Goal: Task Accomplishment & Management: Manage account settings

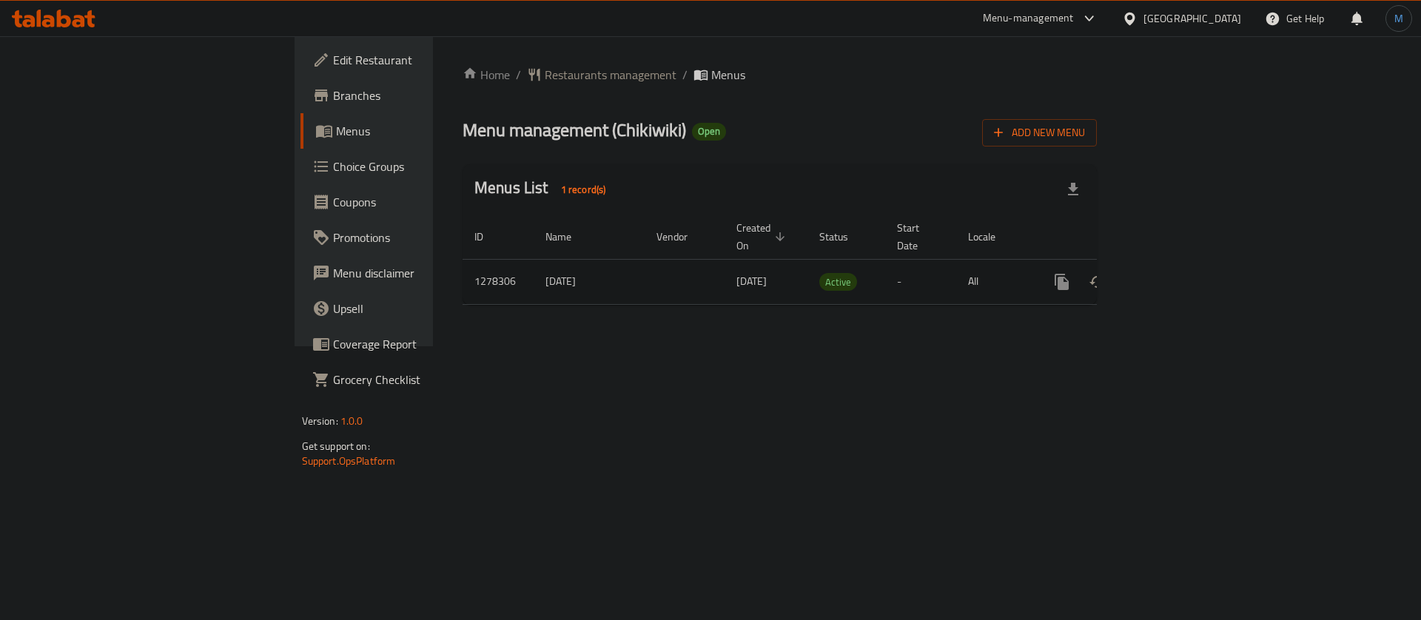
click at [1175, 275] on icon "enhanced table" at bounding box center [1168, 281] width 13 height 13
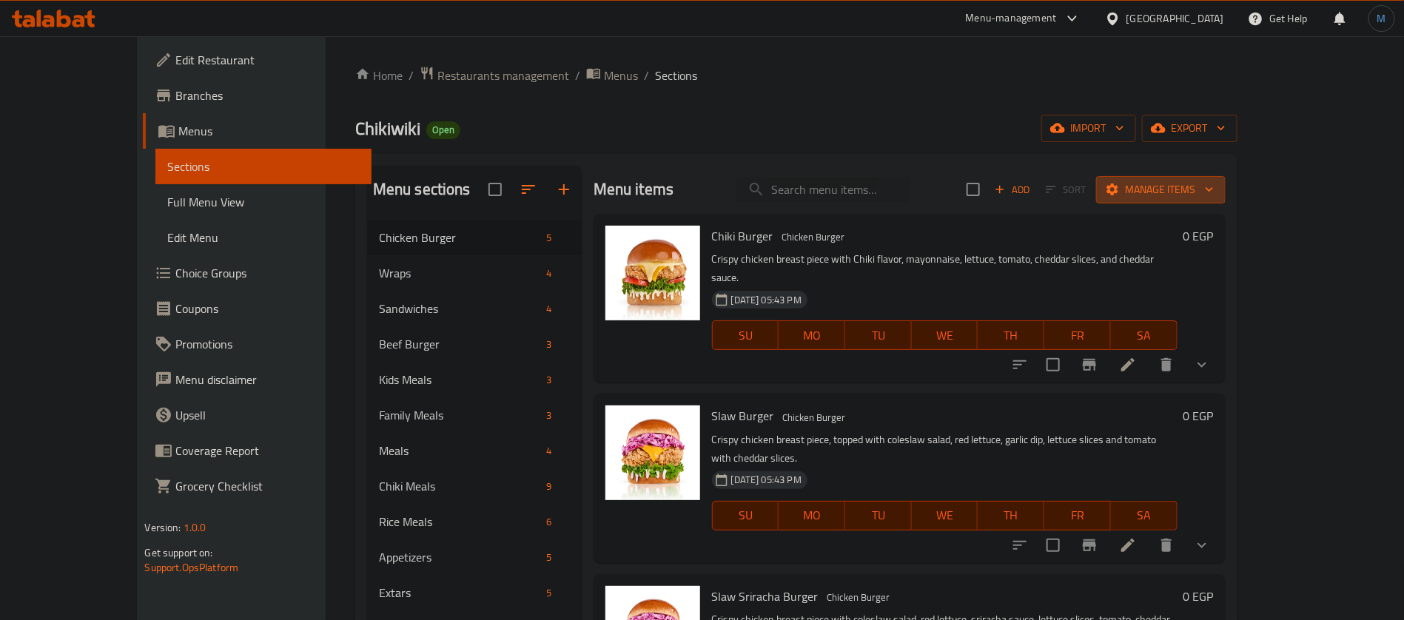
click at [1220, 201] on button "Manage items" at bounding box center [1161, 189] width 130 height 27
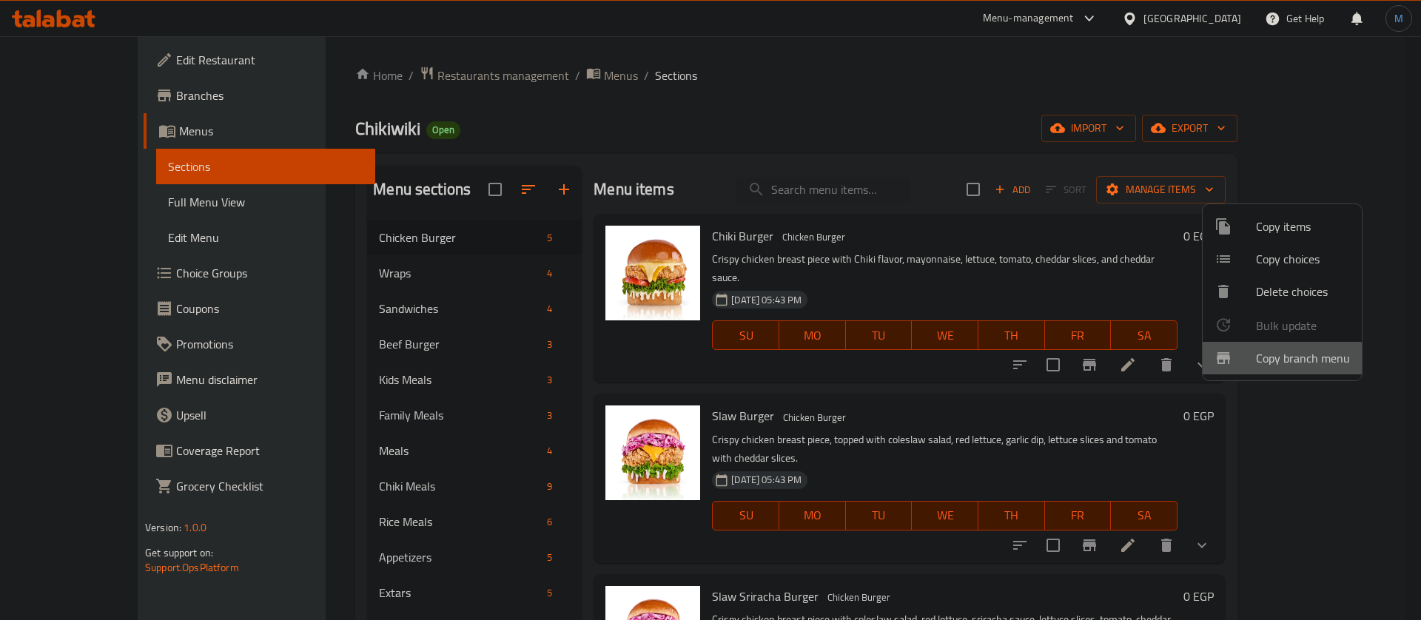
click at [1269, 360] on span "Copy branch menu" at bounding box center [1303, 358] width 94 height 18
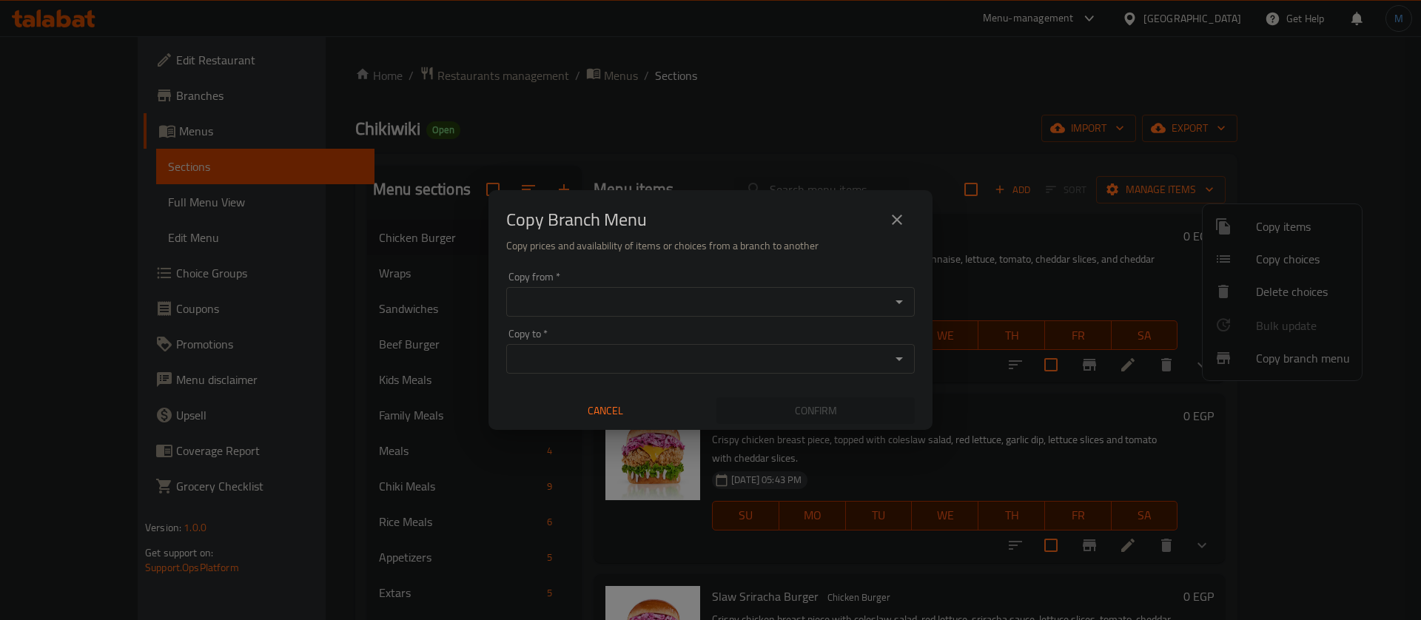
click at [588, 295] on input "Copy from   *" at bounding box center [698, 302] width 375 height 21
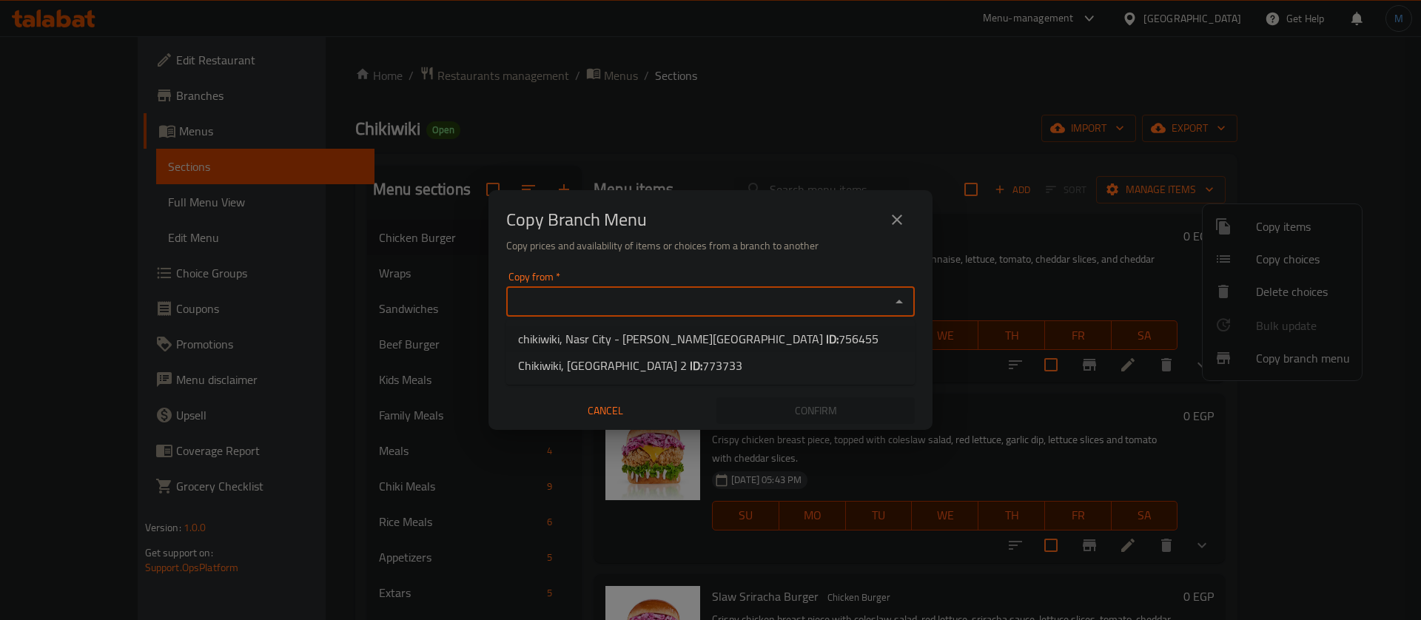
click at [614, 332] on span "chikiwiki, Nasr City - Abbas El Akkad ID: 756455" at bounding box center [698, 339] width 360 height 18
type input "chikiwiki, Nasr City - Abbas El Akkad"
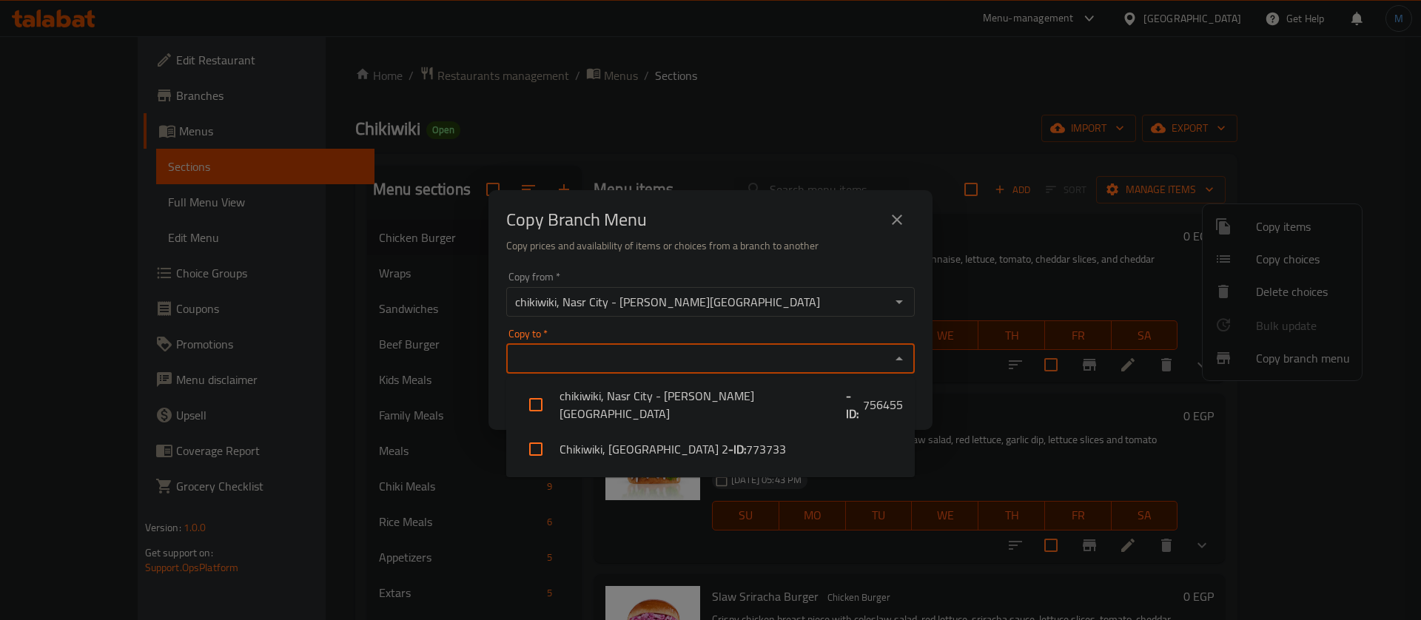
click at [614, 350] on input "Copy to   *" at bounding box center [698, 359] width 375 height 21
click at [633, 435] on li "Chikiwiki, El Rehab City 2 - ID: 773733" at bounding box center [710, 449] width 409 height 44
checkbox input "true"
click at [748, 228] on div "Copy Branch Menu" at bounding box center [710, 220] width 409 height 36
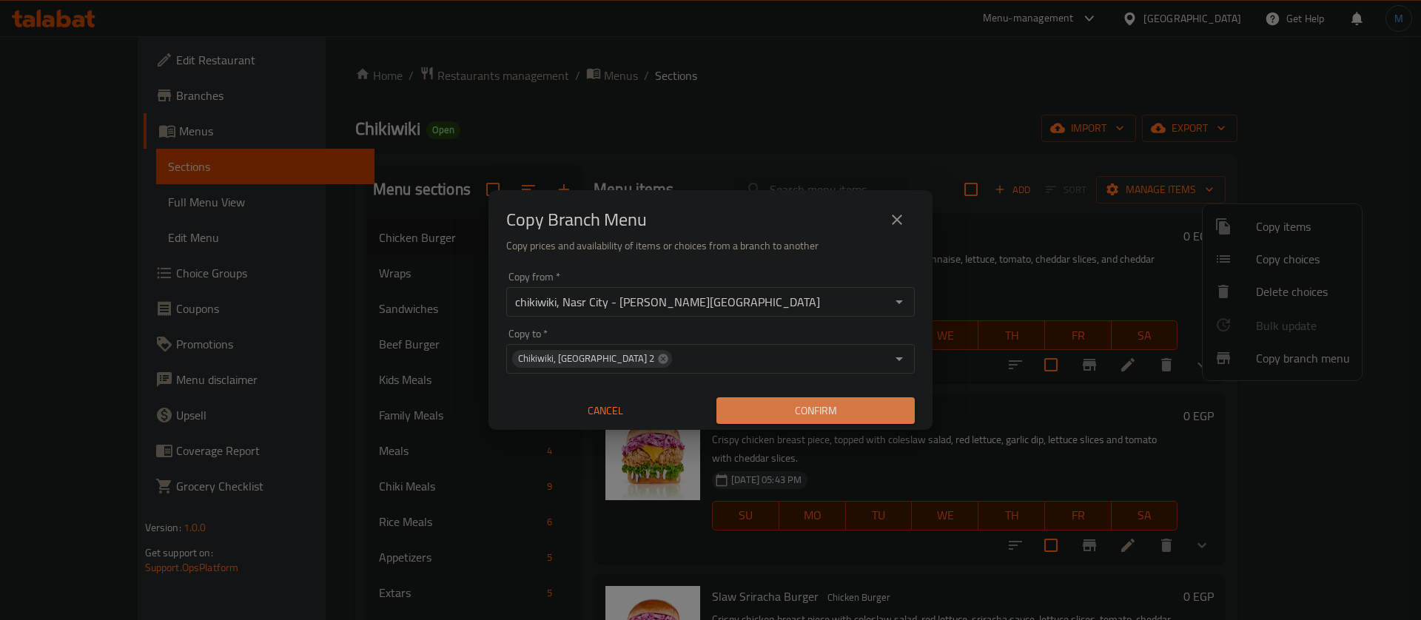
click at [848, 421] on button "Confirm" at bounding box center [815, 410] width 198 height 27
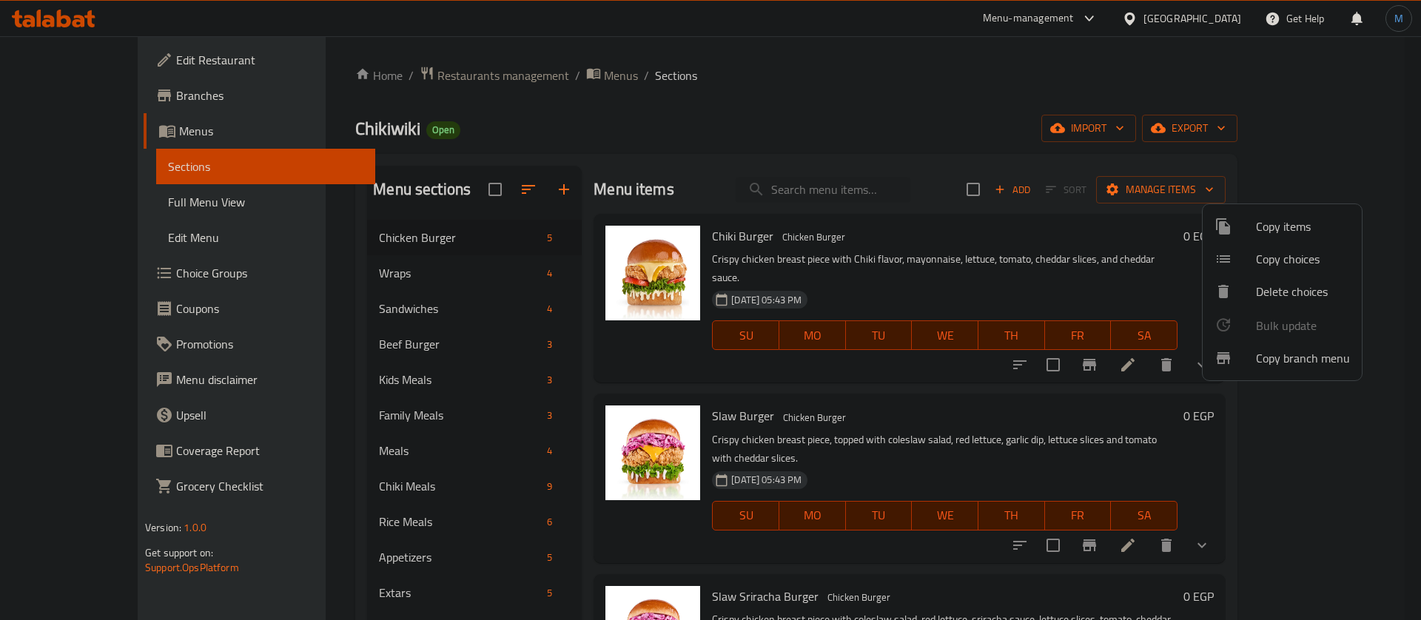
click at [1219, 16] on div at bounding box center [710, 310] width 1421 height 620
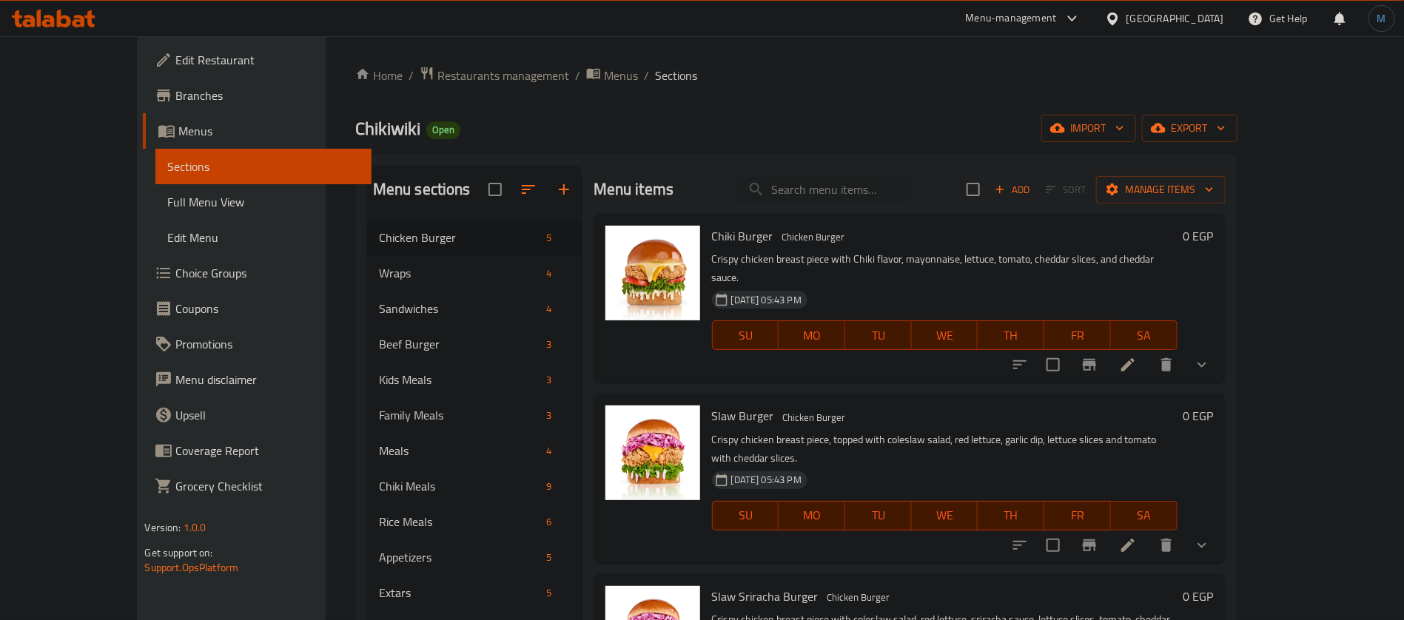
click at [1212, 32] on div "Egypt" at bounding box center [1164, 19] width 143 height 36
click at [1206, 10] on div "Egypt" at bounding box center [1175, 18] width 98 height 16
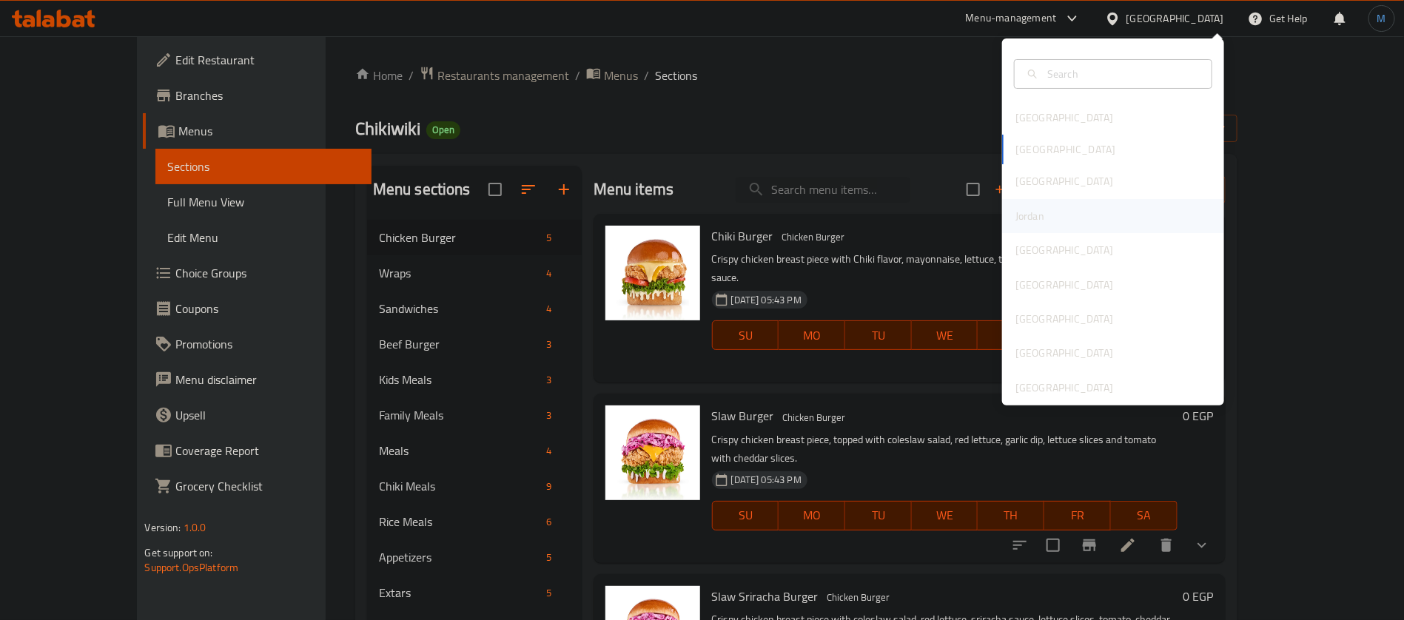
click at [1056, 209] on div "Jordan" at bounding box center [1113, 216] width 222 height 34
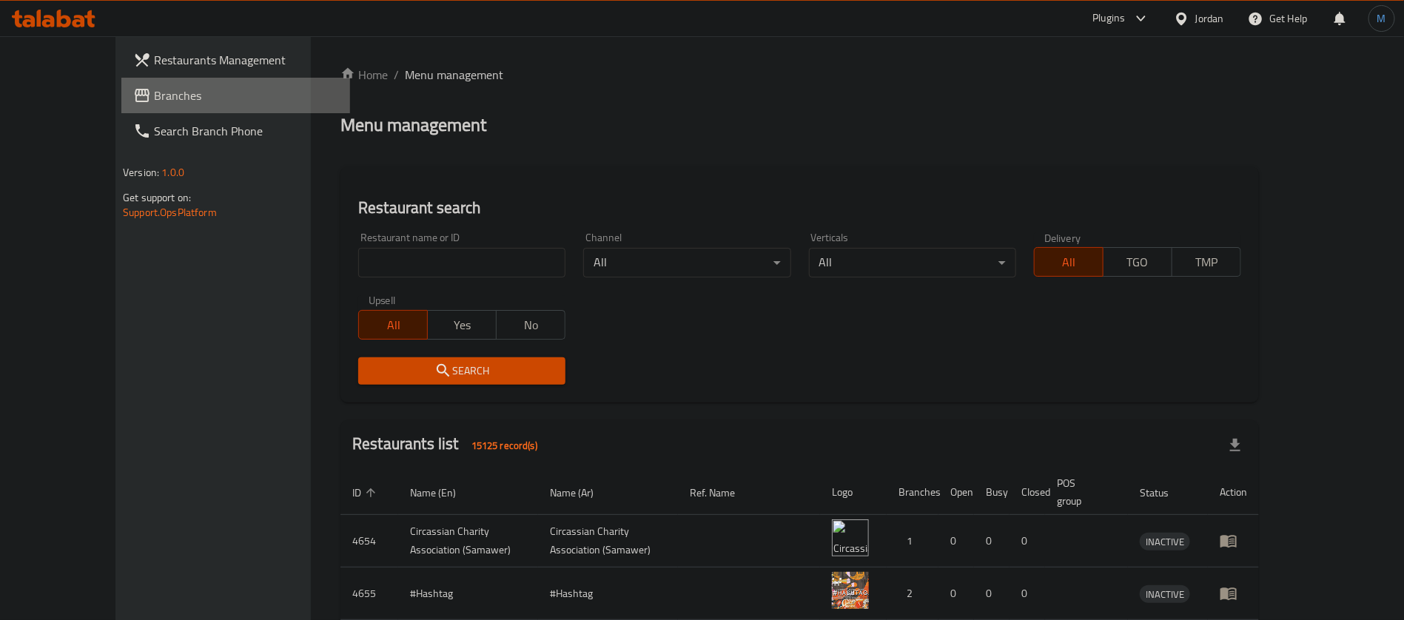
click at [169, 106] on link "Branches" at bounding box center [235, 96] width 229 height 36
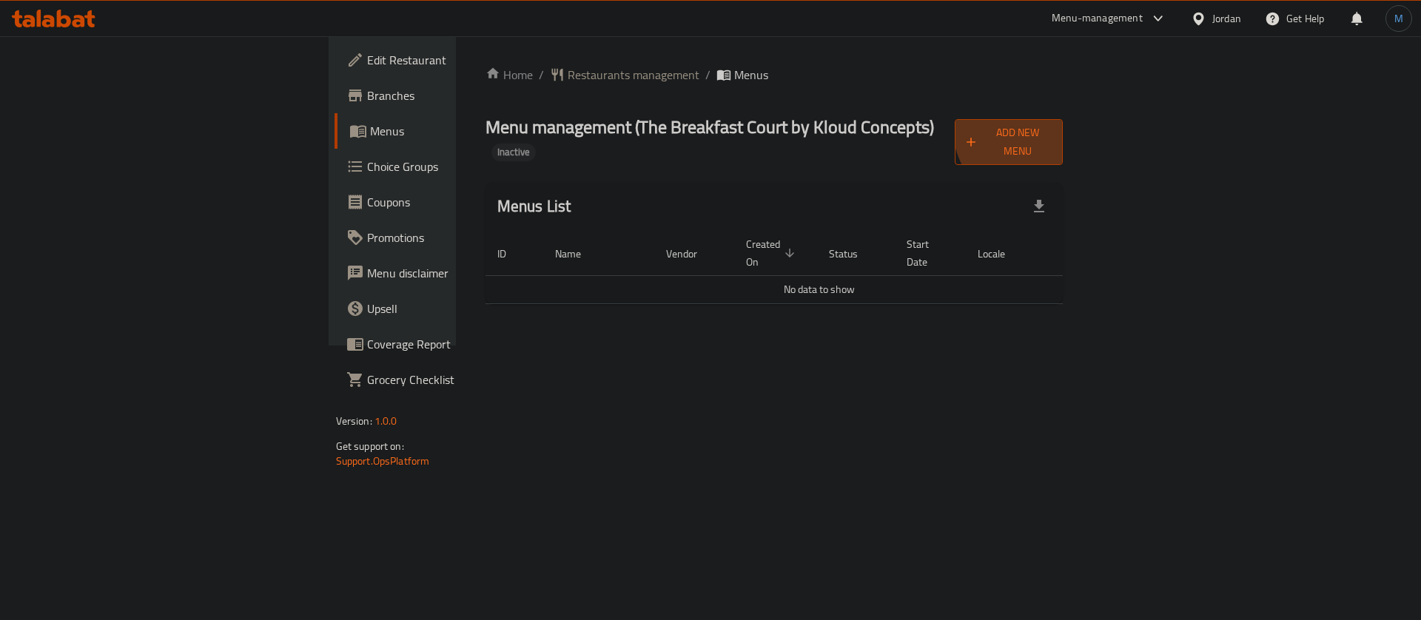
click at [1063, 121] on button "Add New Menu" at bounding box center [1009, 142] width 108 height 46
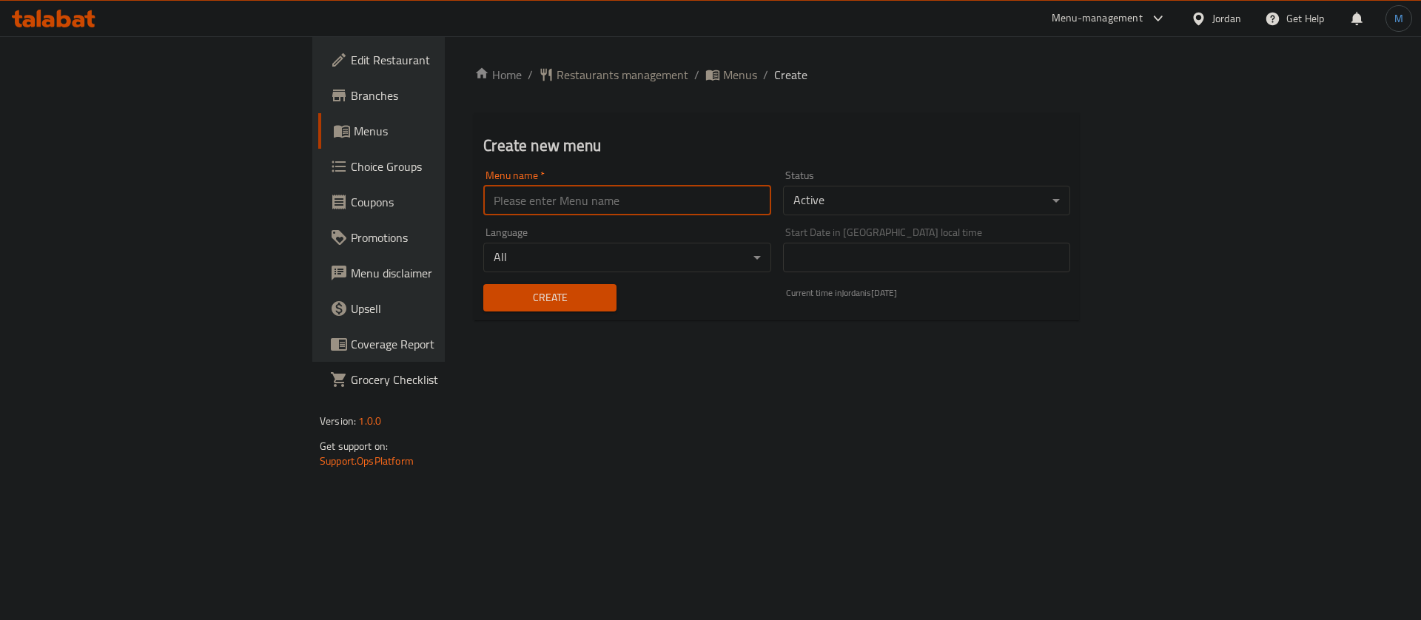
click at [483, 211] on input "text" at bounding box center [626, 201] width 287 height 30
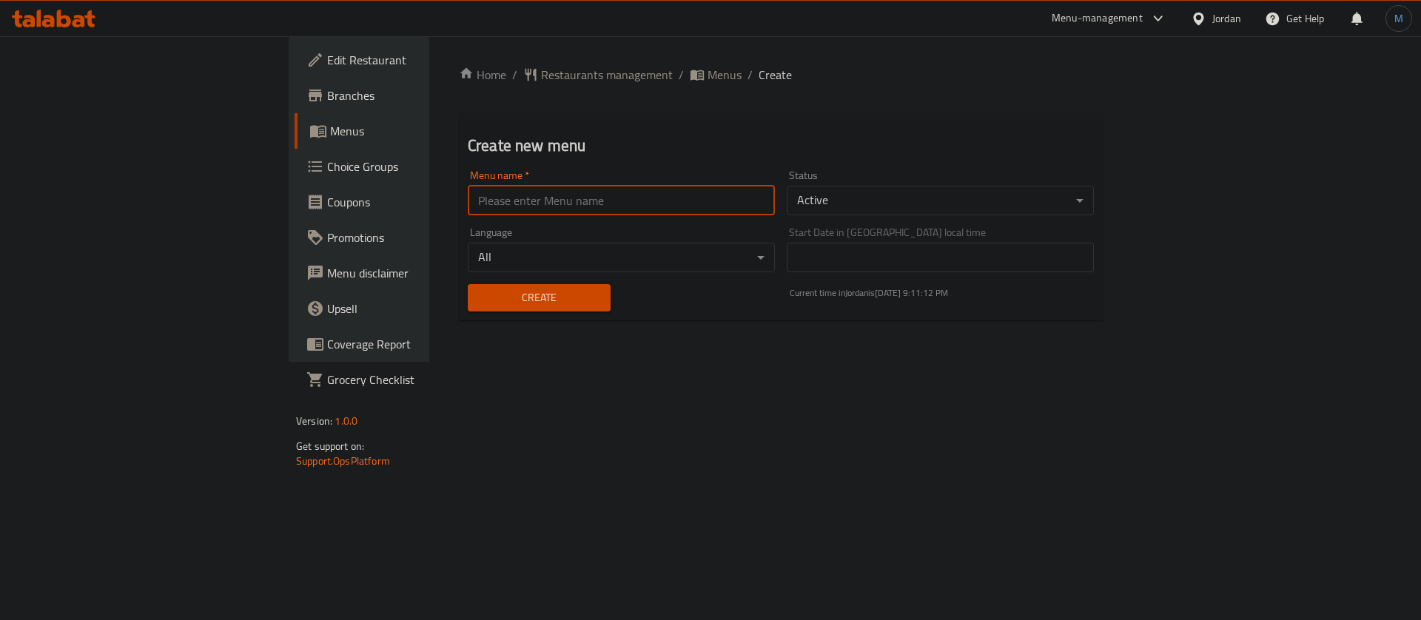
type input "1"
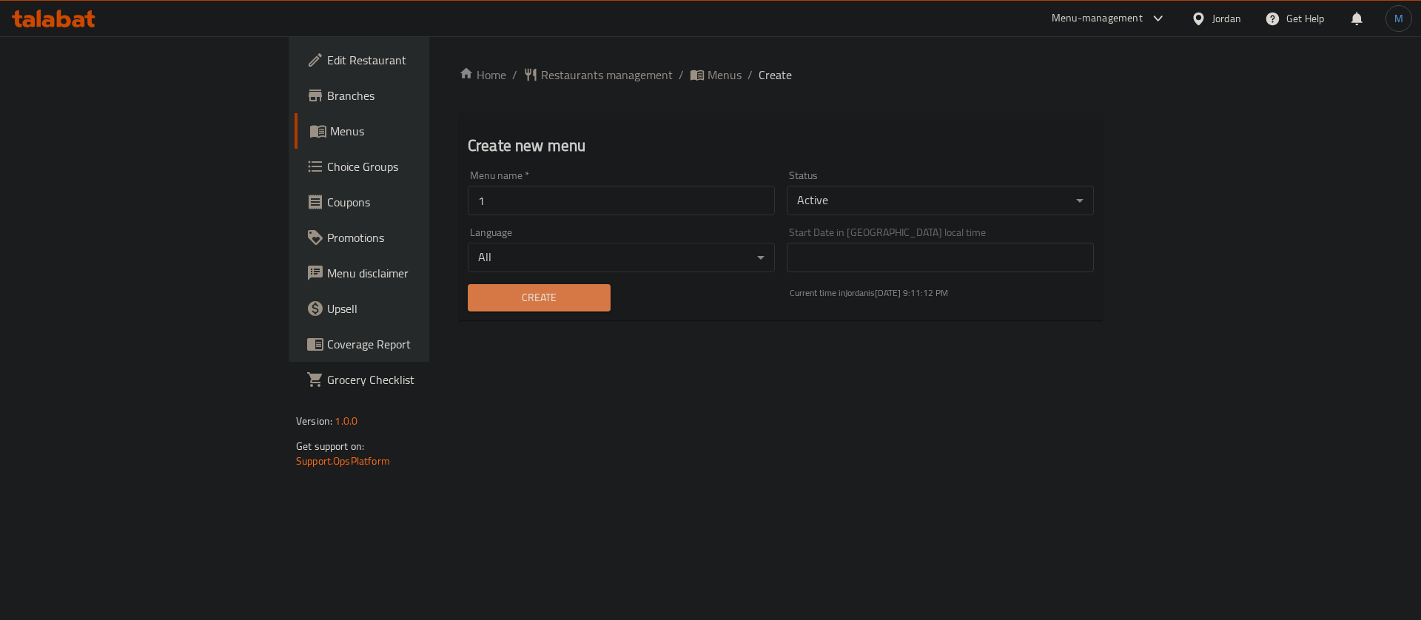
click at [480, 298] on span "Create" at bounding box center [539, 298] width 119 height 19
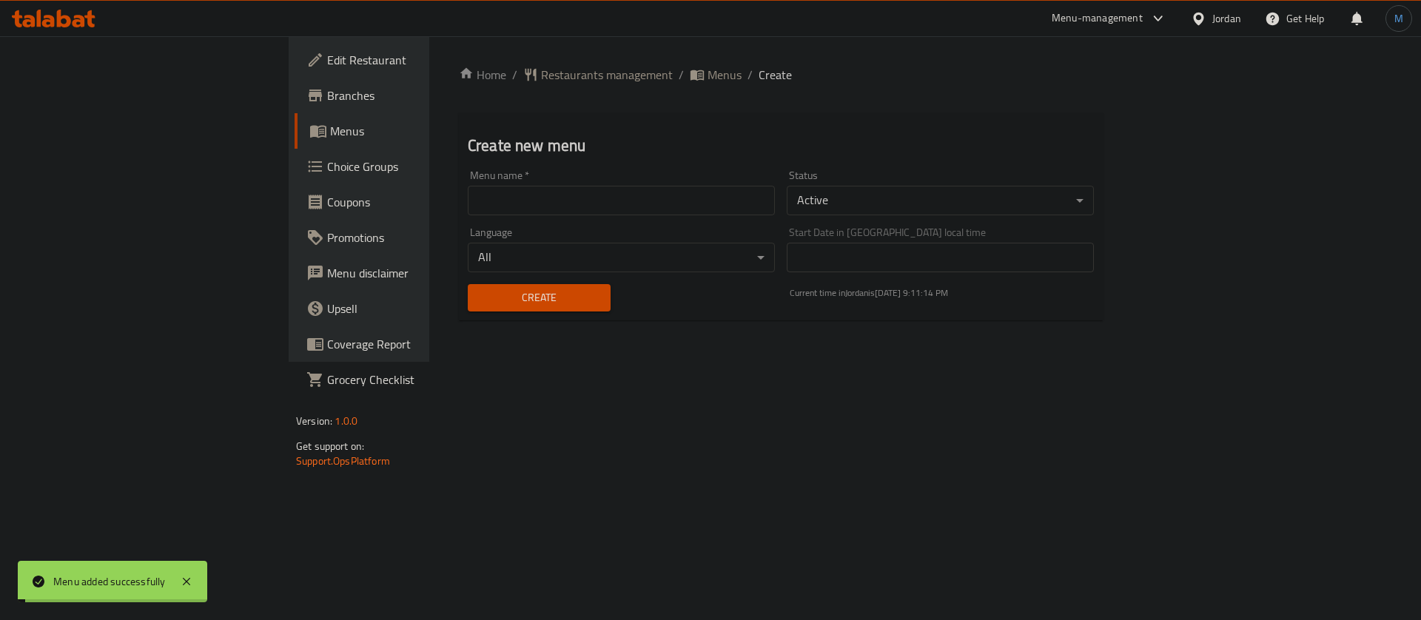
click at [707, 73] on span "Menus" at bounding box center [724, 75] width 34 height 18
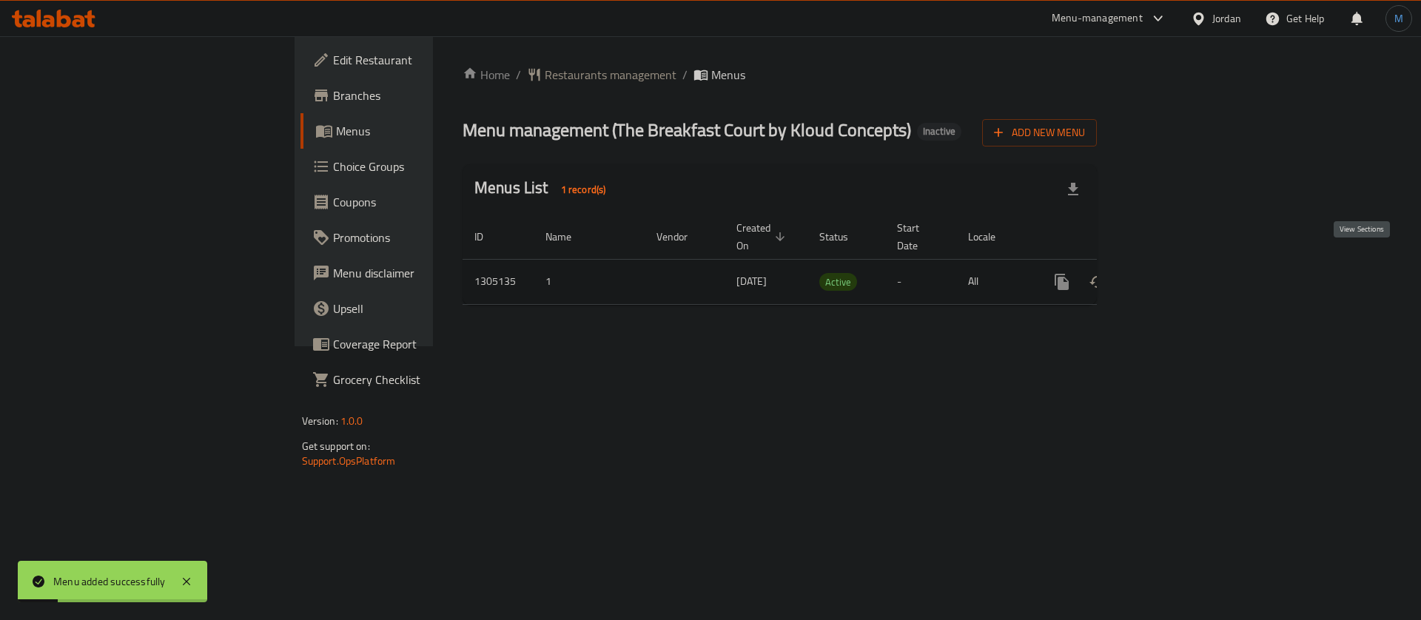
click at [1175, 275] on icon "enhanced table" at bounding box center [1168, 281] width 13 height 13
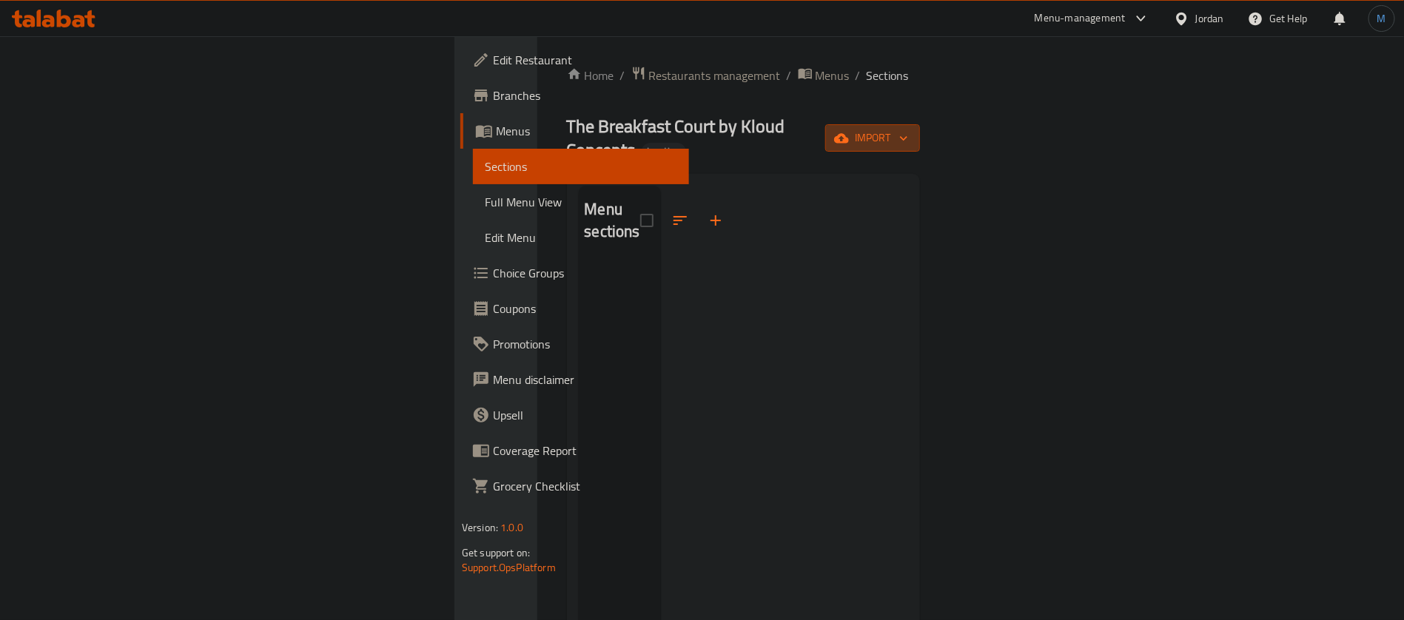
click at [849, 133] on icon "button" at bounding box center [841, 138] width 15 height 10
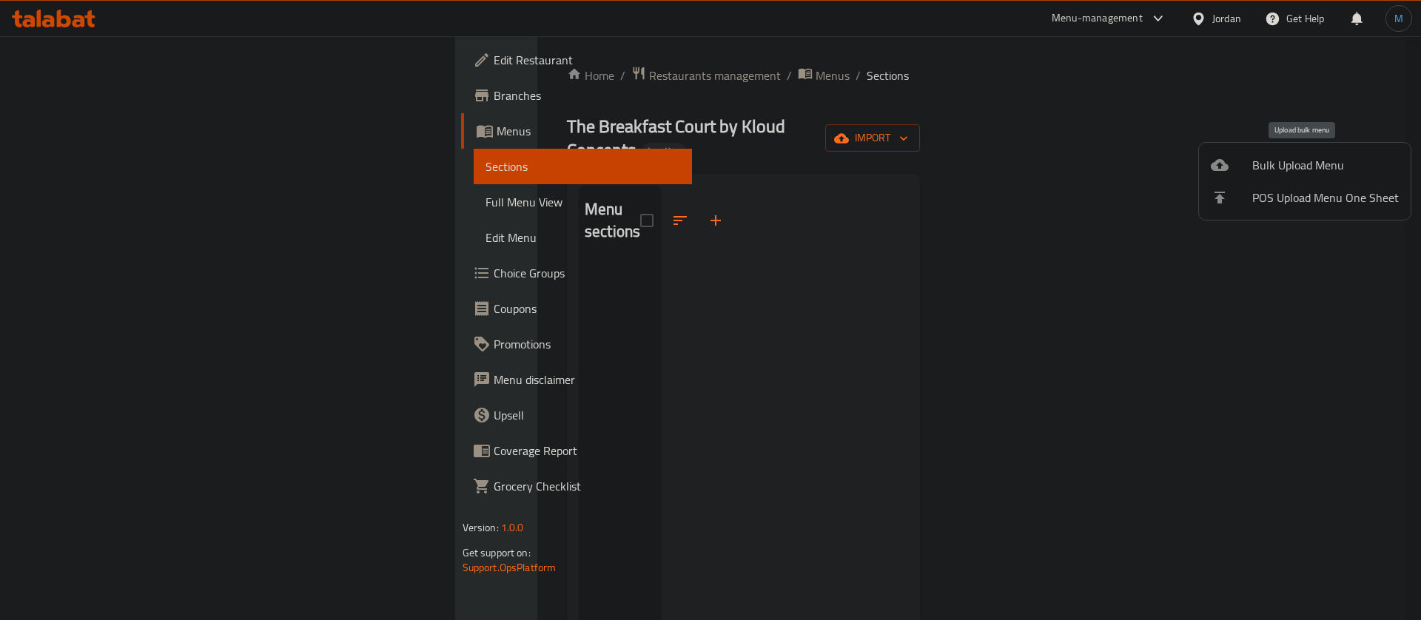
click at [1244, 149] on li "Bulk Upload Menu" at bounding box center [1305, 165] width 212 height 33
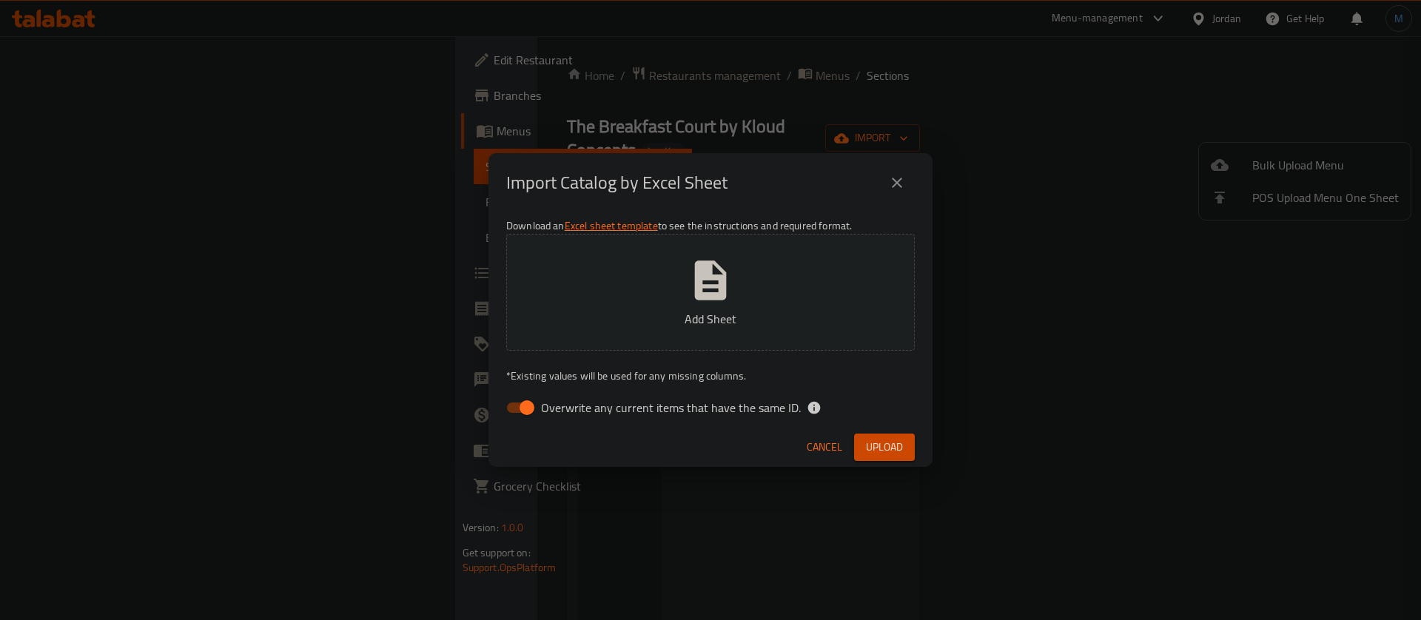
click at [594, 406] on span "Overwrite any current items that have the same ID." at bounding box center [671, 408] width 260 height 18
click at [569, 406] on input "Overwrite any current items that have the same ID." at bounding box center [527, 408] width 84 height 28
checkbox input "false"
click at [858, 408] on div "Overwrite any current items that have the same ID." at bounding box center [710, 408] width 409 height 28
click at [867, 444] on span "Upload" at bounding box center [884, 447] width 37 height 19
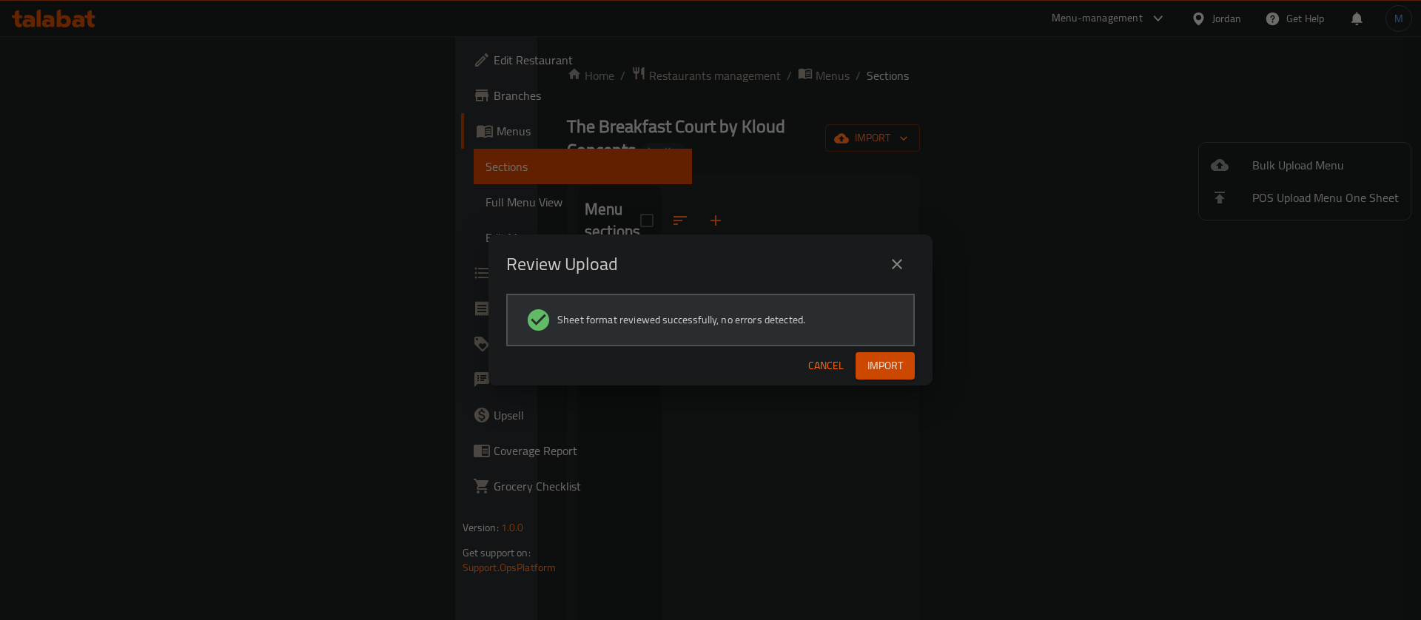
click at [901, 385] on div "Cancel Import" at bounding box center [710, 365] width 444 height 39
click at [898, 368] on span "Import" at bounding box center [885, 366] width 36 height 19
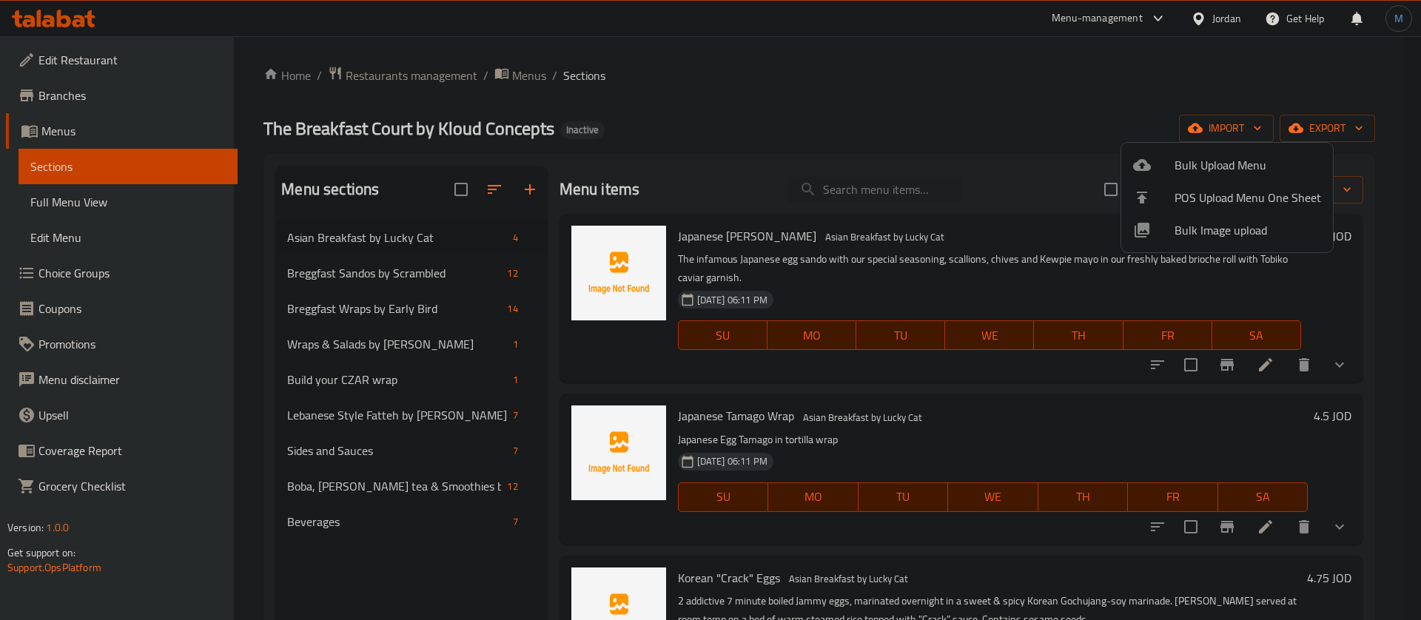
click at [812, 124] on div at bounding box center [710, 310] width 1421 height 620
